Goal: Information Seeking & Learning: Learn about a topic

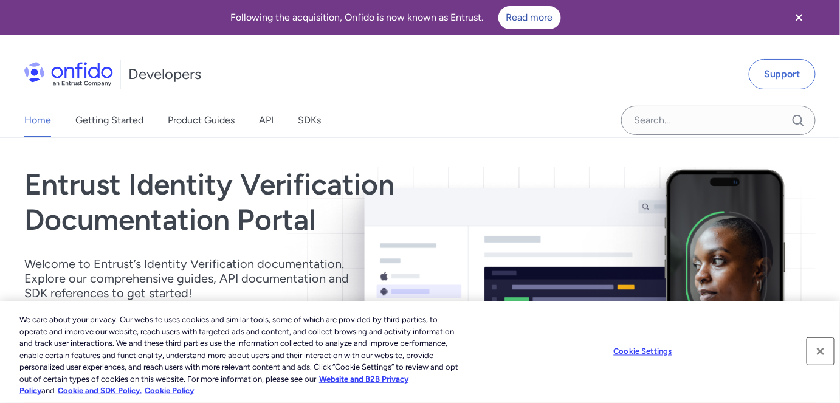
click at [818, 349] on button "Close" at bounding box center [820, 351] width 27 height 27
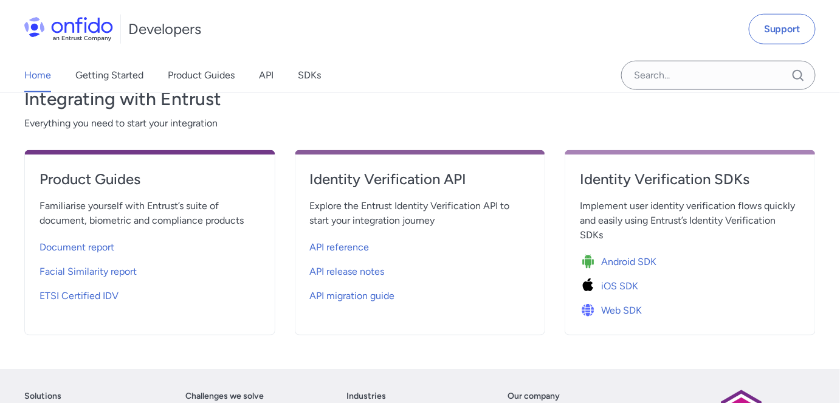
scroll to position [441, 0]
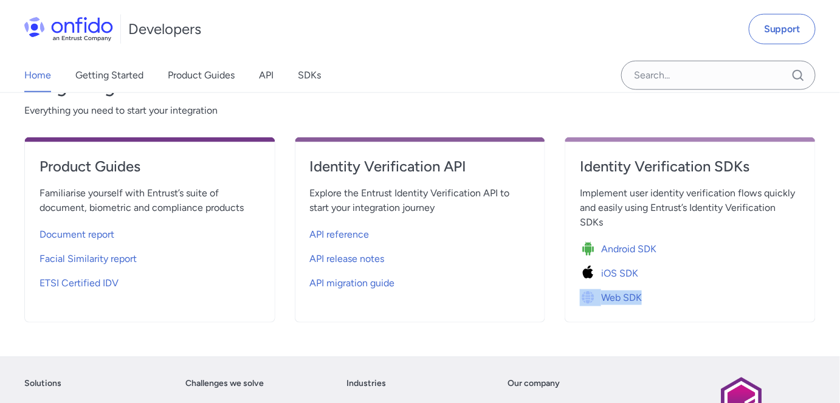
drag, startPoint x: 839, startPoint y: 258, endPoint x: 839, endPoint y: 282, distance: 24.3
click at [839, 282] on div "Entrust Identity Verification Documentation Portal Welcome to Entrust’s Identit…" at bounding box center [420, 26] width 840 height 659
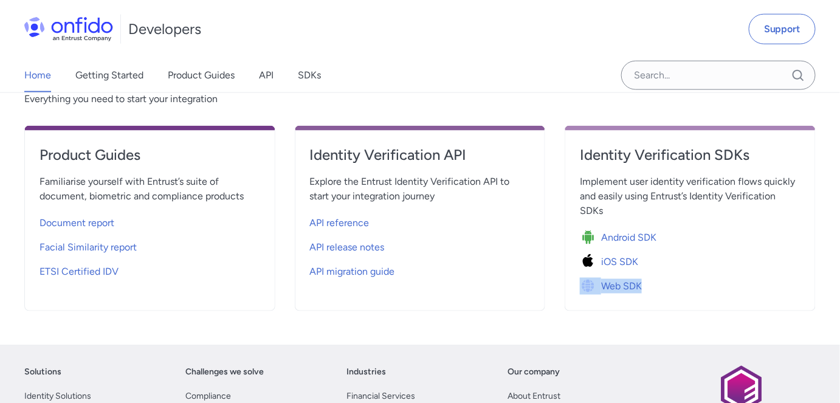
scroll to position [453, 0]
click at [84, 269] on span "ETSI Certified IDV" at bounding box center [78, 270] width 79 height 15
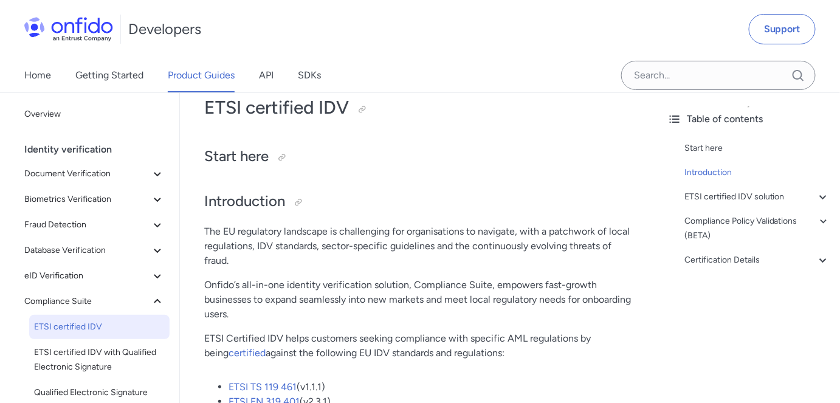
scroll to position [76, 0]
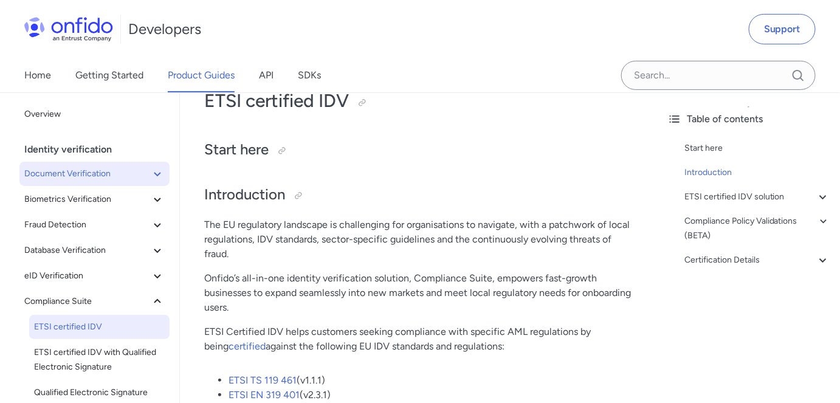
click at [88, 173] on span "Document Verification" at bounding box center [87, 173] width 126 height 15
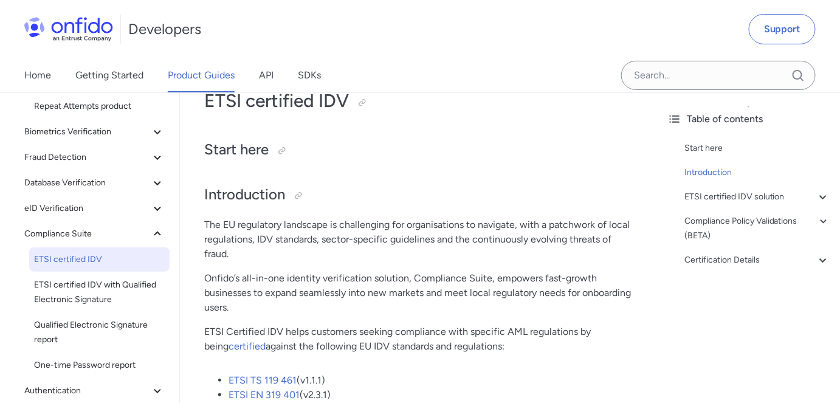
scroll to position [236, 0]
click at [86, 156] on span "Fraud Detection" at bounding box center [87, 156] width 126 height 15
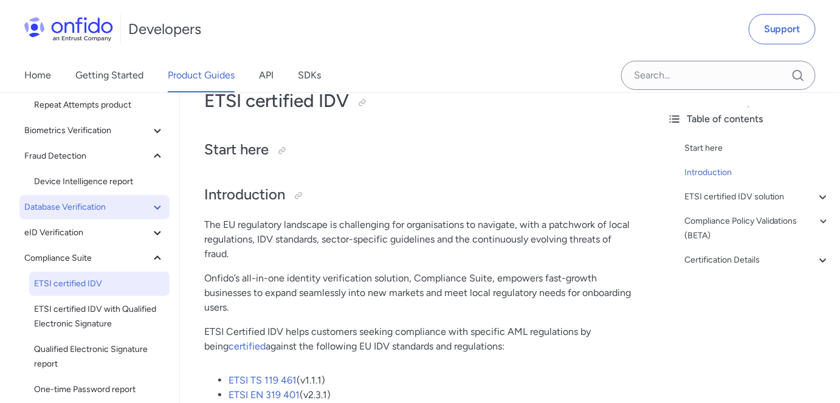
click at [82, 203] on span "Database Verification" at bounding box center [87, 207] width 126 height 15
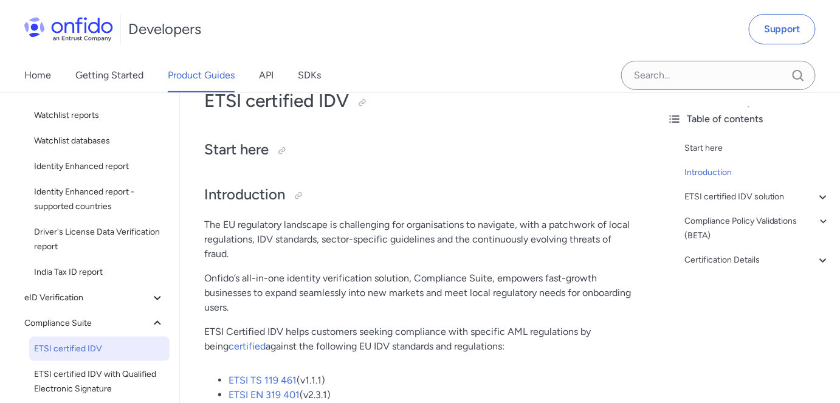
scroll to position [363, 0]
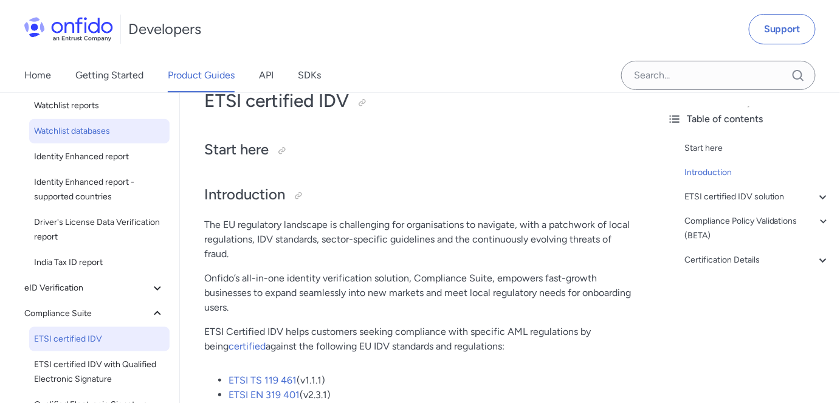
click at [72, 130] on span "Watchlist databases" at bounding box center [99, 131] width 131 height 15
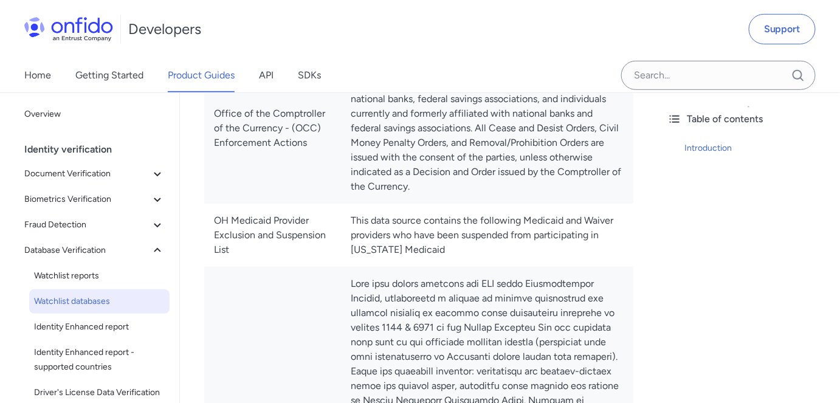
scroll to position [7812, 0]
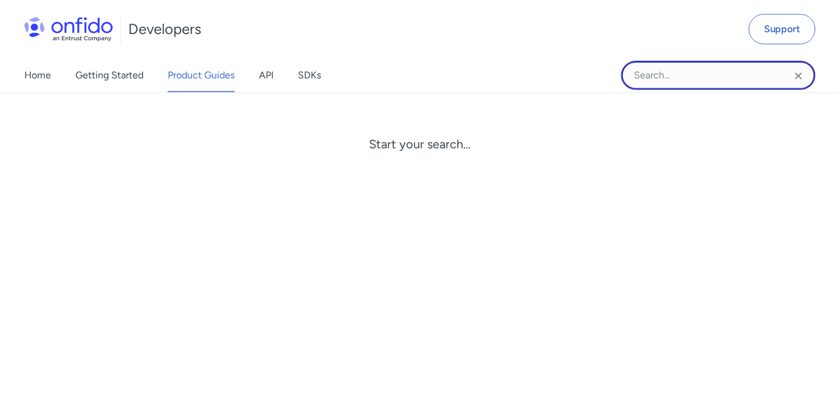
click at [710, 77] on input "Onfido search input field" at bounding box center [718, 75] width 194 height 29
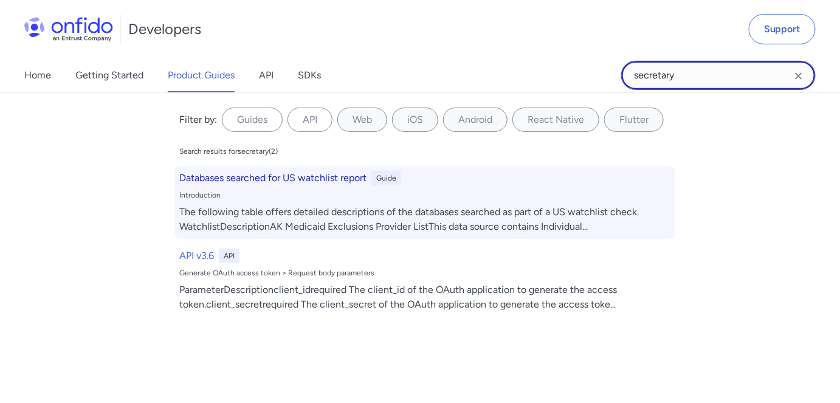
type input "secretary"
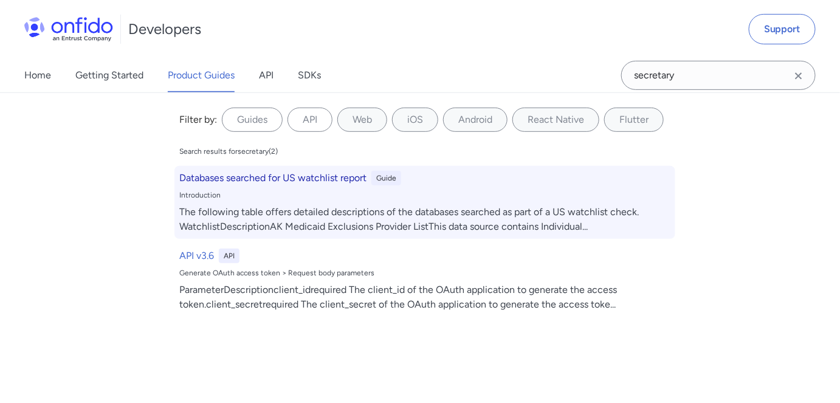
click at [273, 179] on h6 "Databases searched for US watchlist report" at bounding box center [272, 178] width 187 height 15
click at [310, 182] on h6 "Databases searched for US watchlist report" at bounding box center [272, 178] width 187 height 15
click at [581, 218] on div "The following table offers detailed descriptions of the databases searched as p…" at bounding box center [424, 219] width 491 height 29
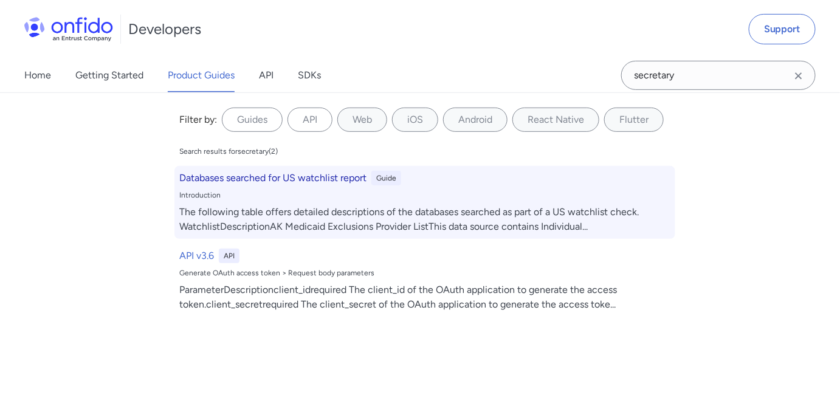
click at [486, 202] on div "Databases searched for US watchlist report Guide Introduction The following tab…" at bounding box center [424, 202] width 501 height 73
click at [269, 201] on div "Databases searched for US watchlist report Guide Introduction The following tab…" at bounding box center [424, 202] width 501 height 73
click at [611, 192] on div "Introduction" at bounding box center [424, 195] width 491 height 10
click at [385, 177] on div "Guide" at bounding box center [386, 178] width 30 height 15
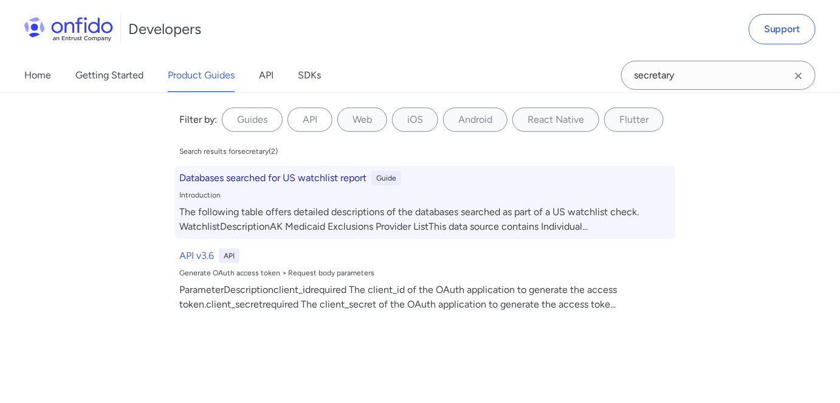
click at [331, 176] on h6 "Databases searched for US watchlist report" at bounding box center [272, 178] width 187 height 15
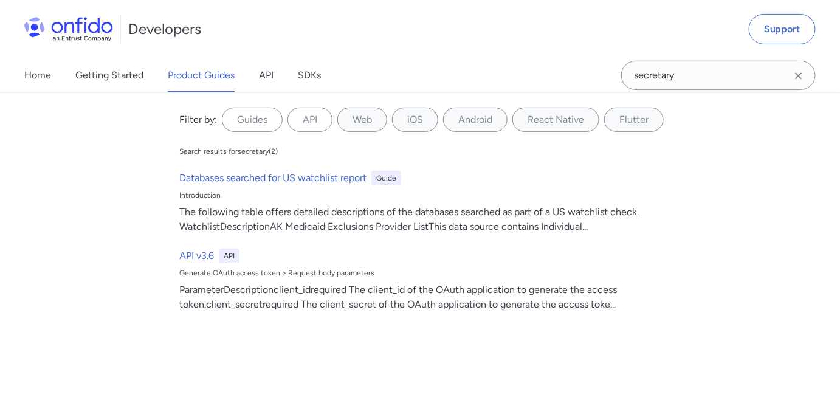
scroll to position [7812, 0]
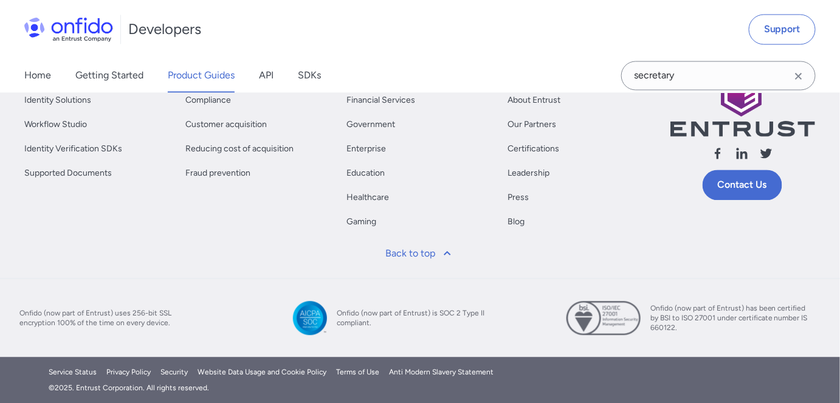
scroll to position [76, 0]
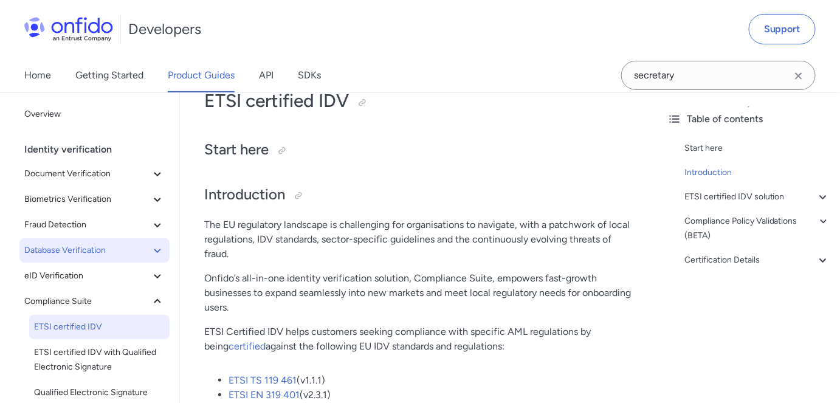
click at [89, 247] on span "Database Verification" at bounding box center [87, 250] width 126 height 15
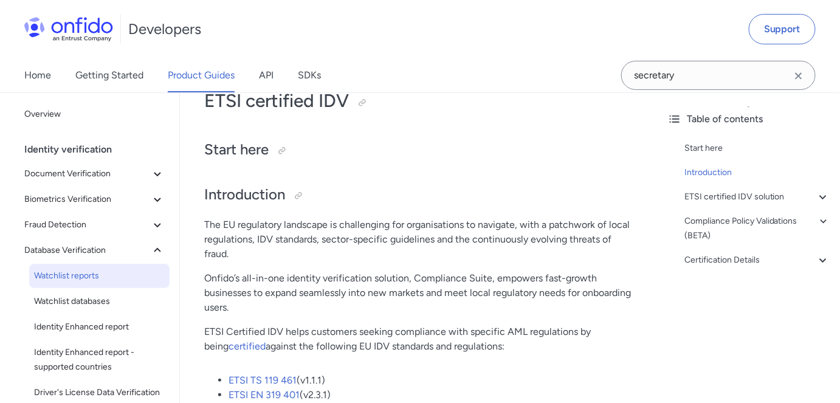
click at [91, 276] on span "Watchlist reports" at bounding box center [99, 276] width 131 height 15
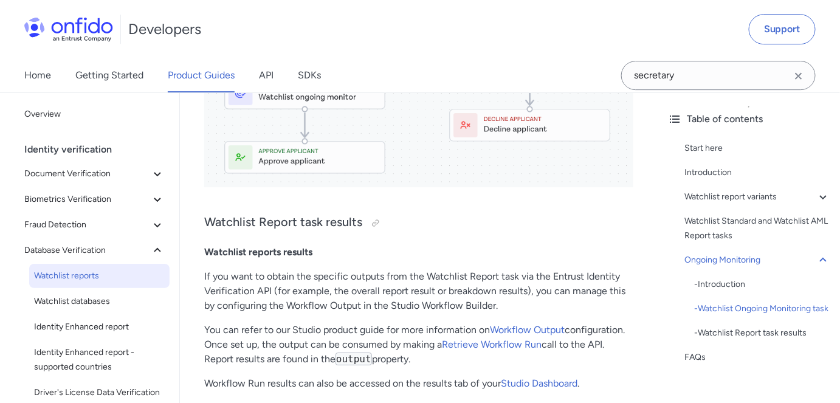
scroll to position [2759, 0]
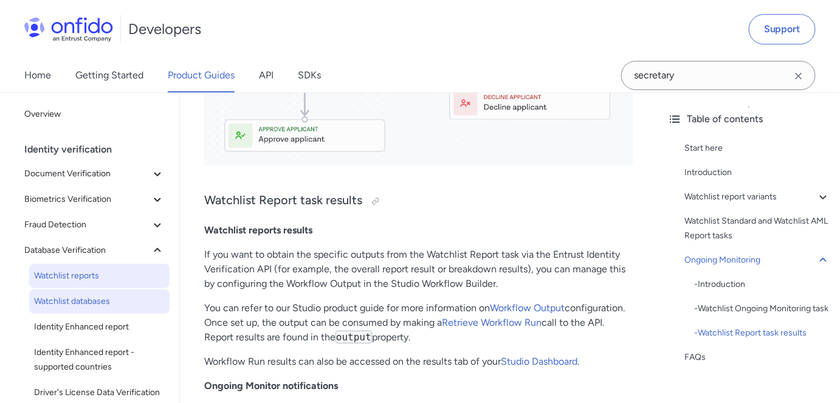
click at [66, 300] on span "Watchlist databases" at bounding box center [99, 301] width 131 height 15
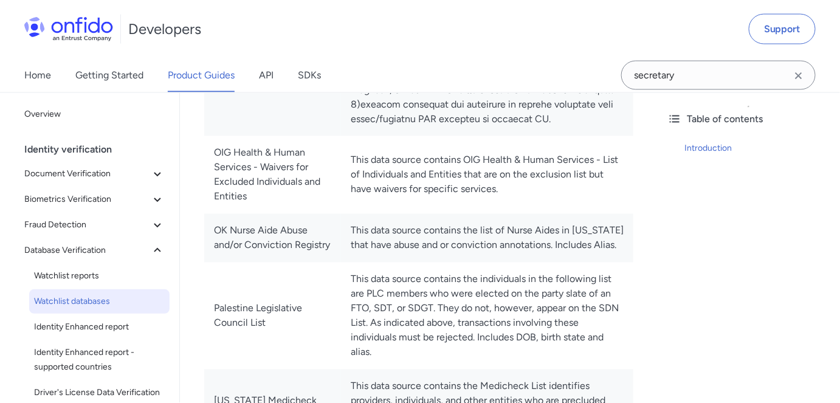
scroll to position [8320, 0]
